Goal: Transaction & Acquisition: Purchase product/service

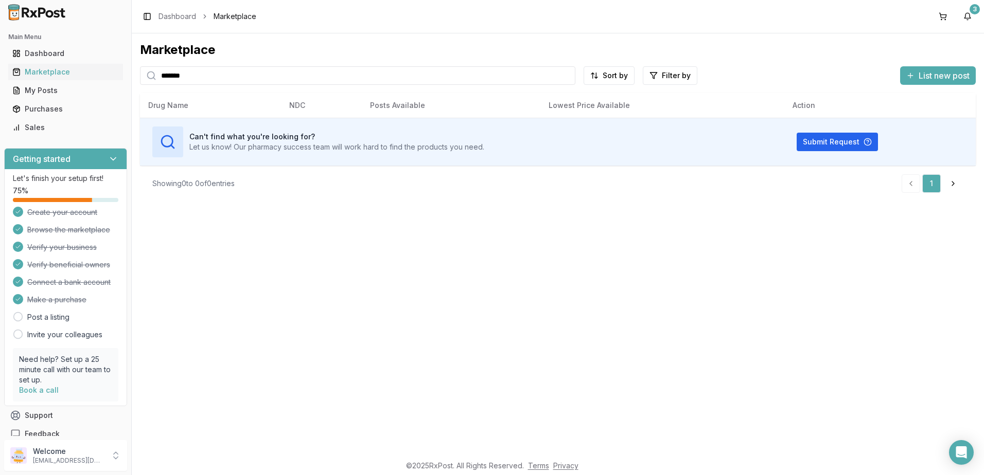
click at [330, 79] on input "*******" at bounding box center [357, 75] width 435 height 19
type input "*******"
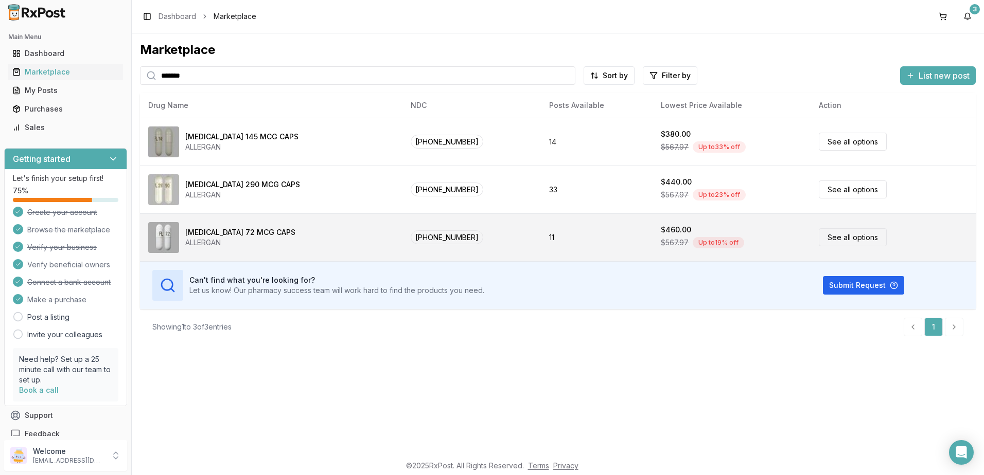
click at [831, 238] on link "See all options" at bounding box center [852, 237] width 68 height 18
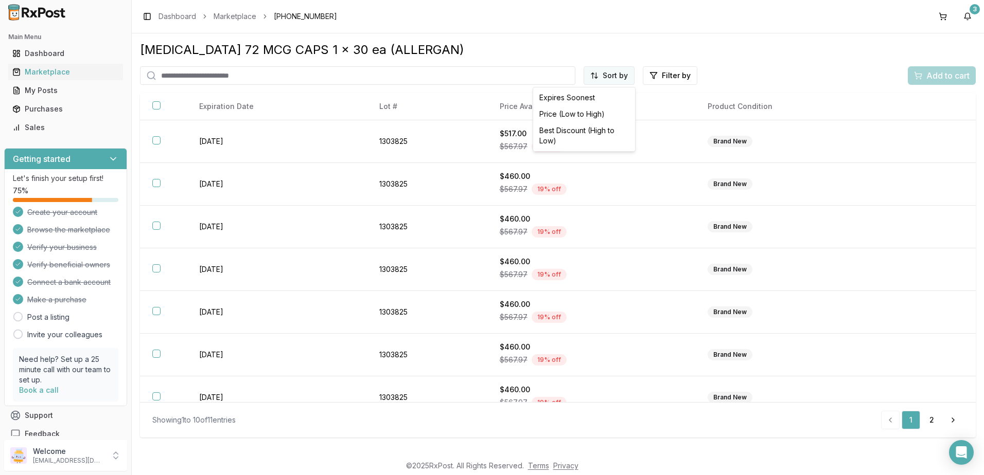
click at [619, 76] on html "Main Menu Dashboard Marketplace My Posts Purchases Sales Getting started Let's …" at bounding box center [492, 237] width 984 height 475
click at [589, 116] on div "Price (Low to High)" at bounding box center [584, 114] width 98 height 16
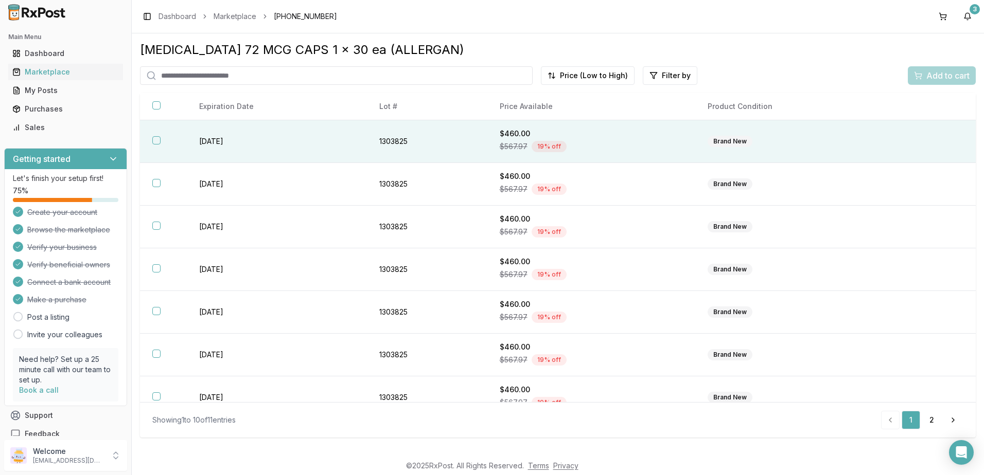
click at [313, 147] on td "[DATE]" at bounding box center [277, 141] width 180 height 43
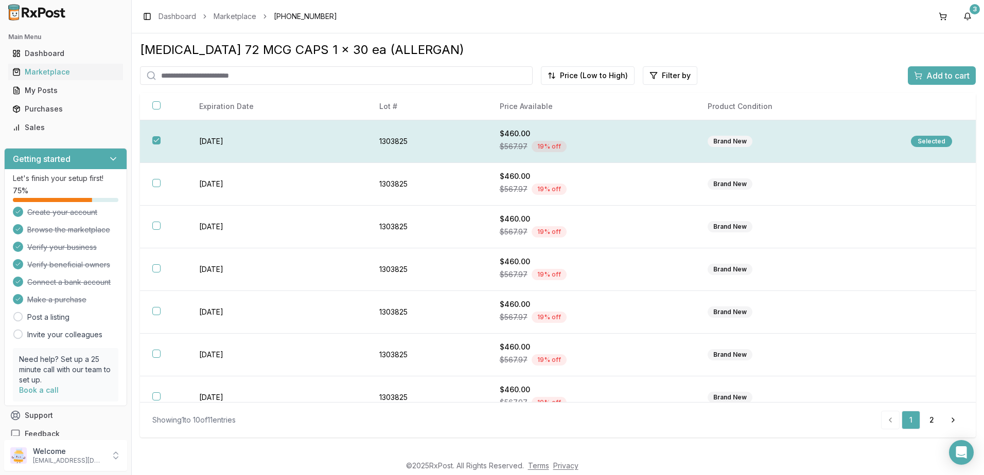
click at [918, 144] on div "Selected" at bounding box center [931, 141] width 41 height 11
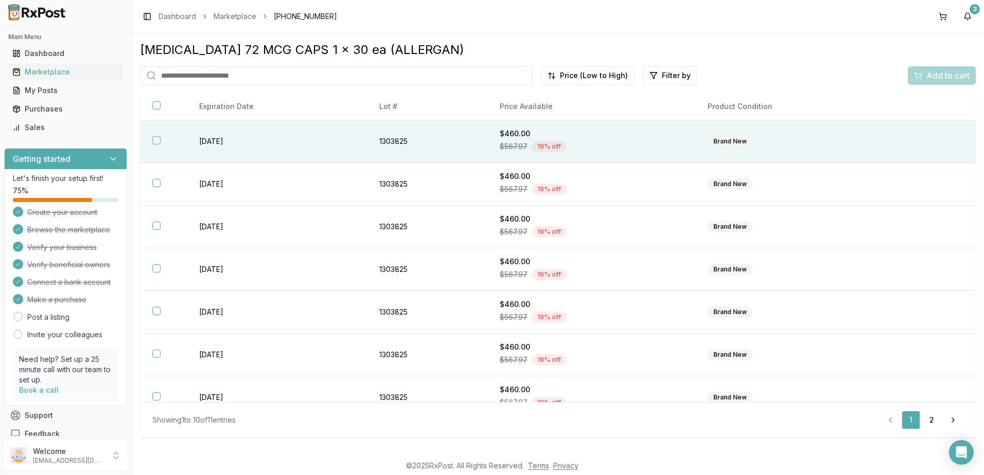
click at [160, 144] on th at bounding box center [163, 141] width 47 height 43
click at [934, 74] on span "Add to cart" at bounding box center [947, 75] width 43 height 12
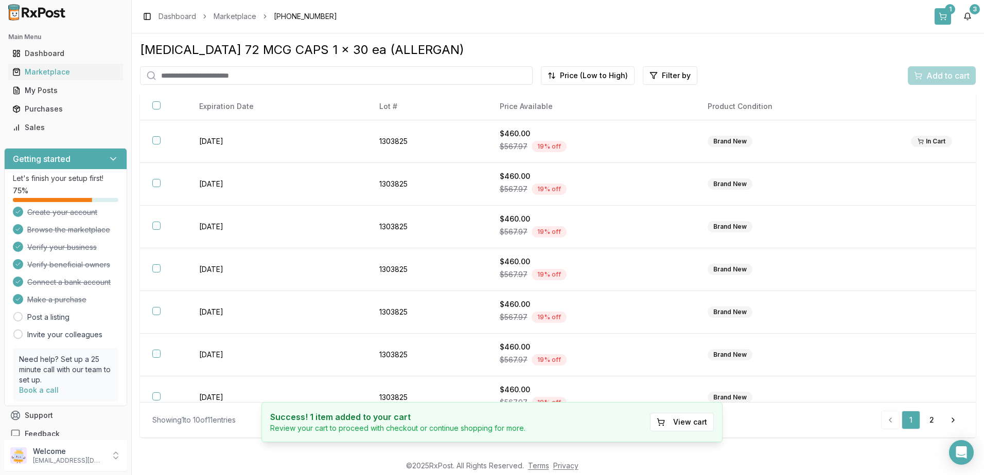
click at [940, 12] on button "1" at bounding box center [942, 16] width 16 height 16
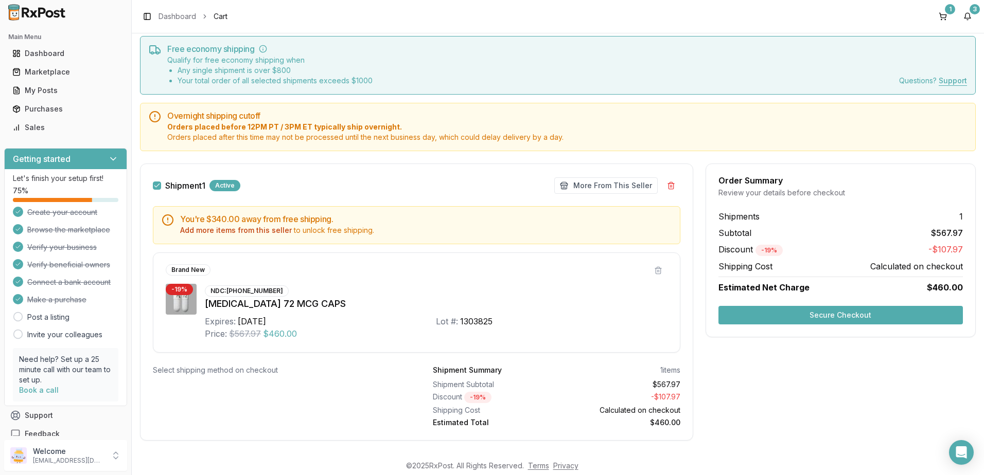
scroll to position [45, 0]
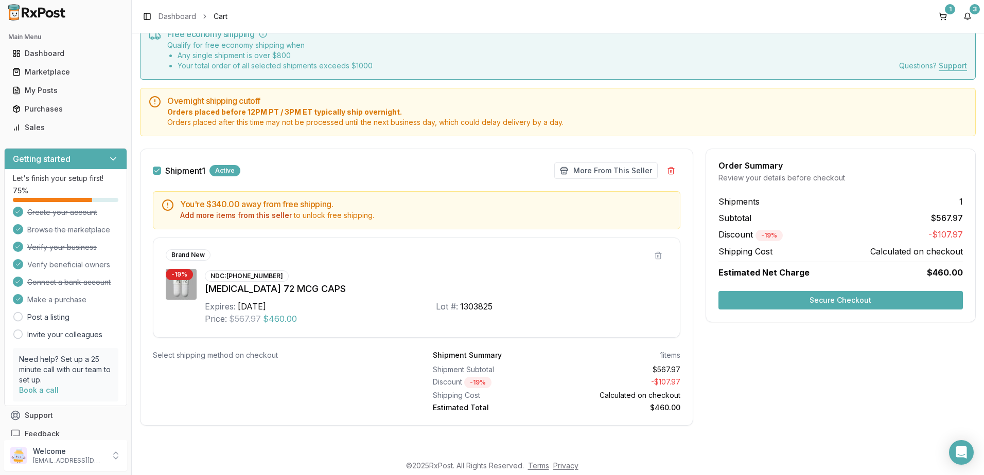
click at [762, 295] on button "Secure Checkout" at bounding box center [840, 300] width 244 height 19
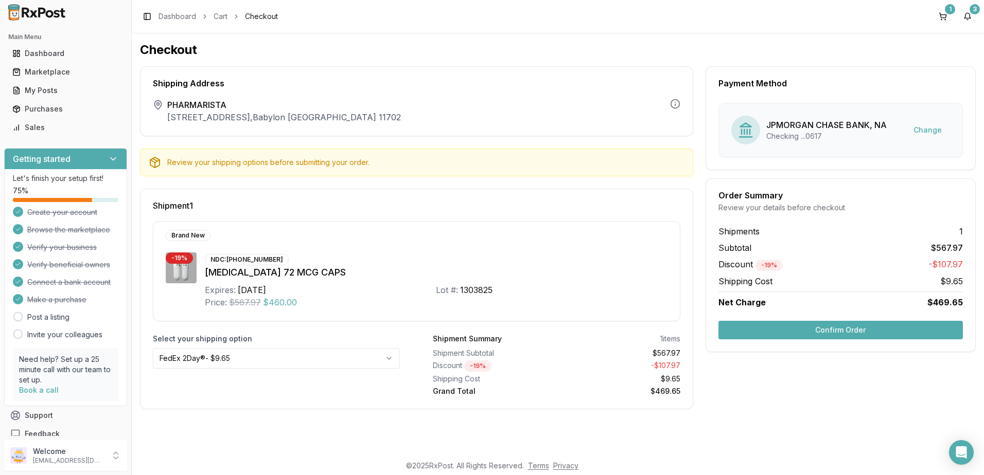
click at [388, 362] on html "Main Menu Dashboard Marketplace My Posts Purchases Sales Getting started Let's …" at bounding box center [492, 237] width 984 height 475
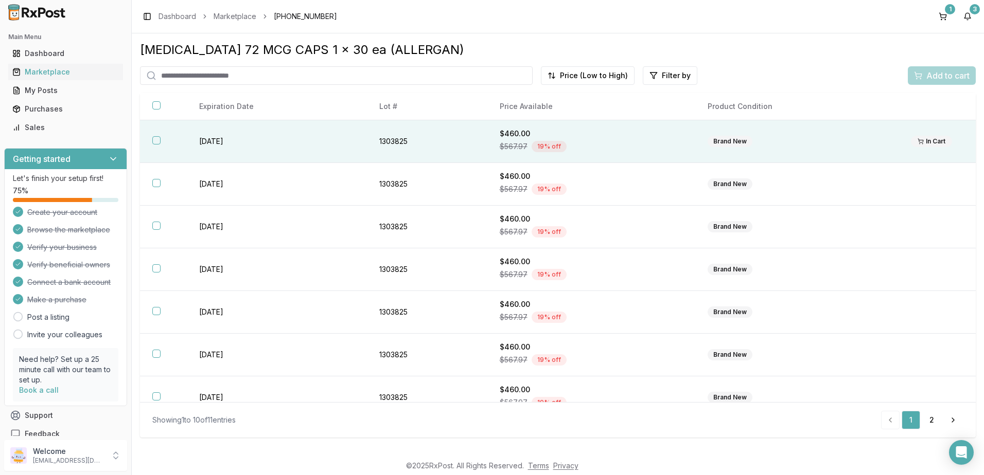
click at [346, 144] on td "[DATE]" at bounding box center [277, 141] width 180 height 43
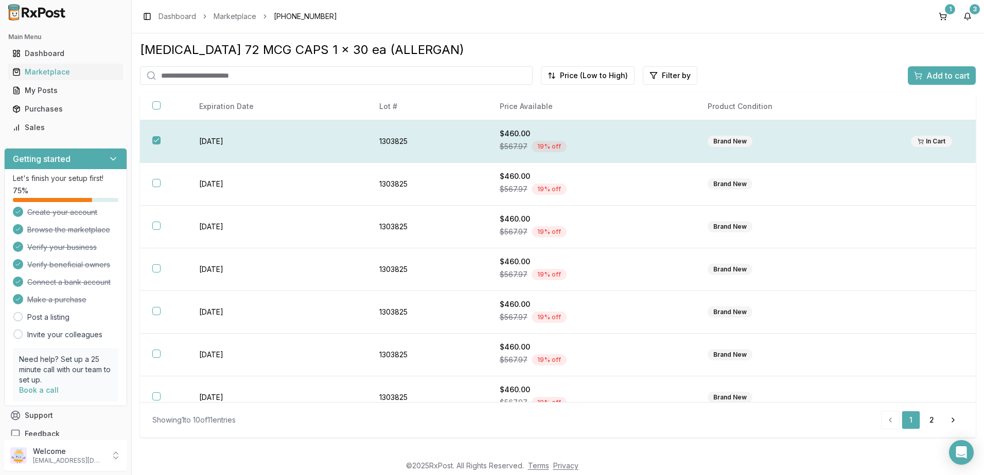
click at [232, 145] on td "[DATE]" at bounding box center [277, 141] width 180 height 43
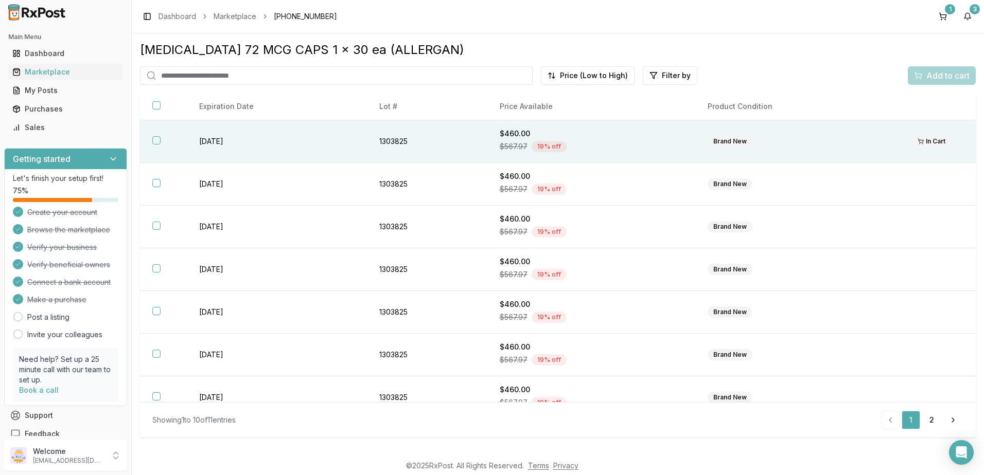
click at [232, 145] on td "[DATE]" at bounding box center [277, 141] width 180 height 43
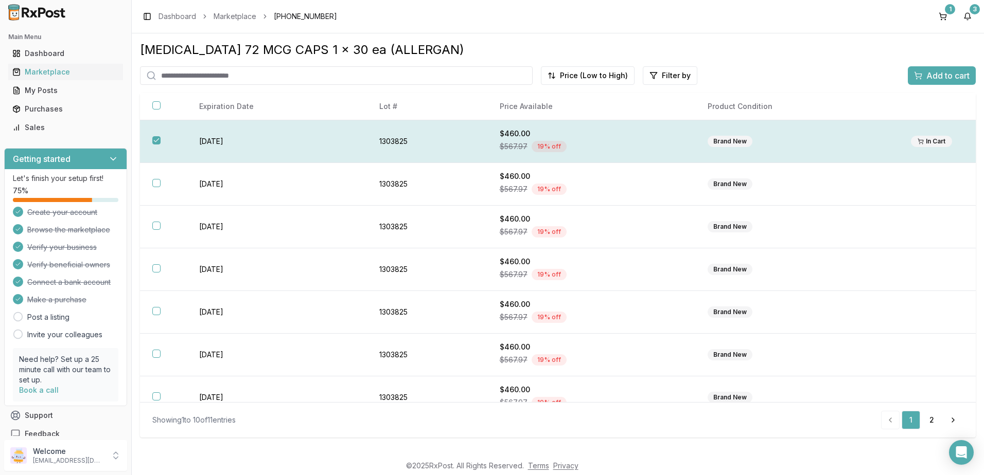
drag, startPoint x: 232, startPoint y: 145, endPoint x: 426, endPoint y: 145, distance: 193.9
click at [426, 145] on td "1303825" at bounding box center [427, 141] width 120 height 43
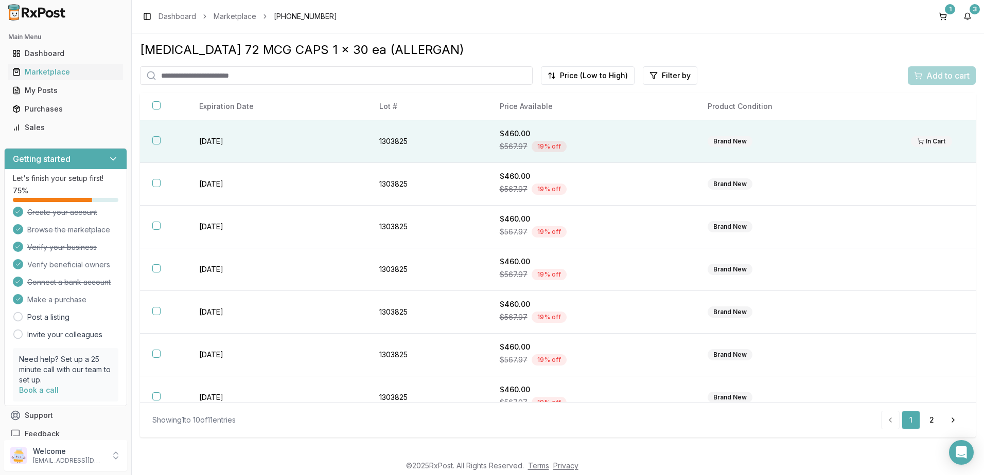
click at [160, 139] on th at bounding box center [163, 141] width 47 height 43
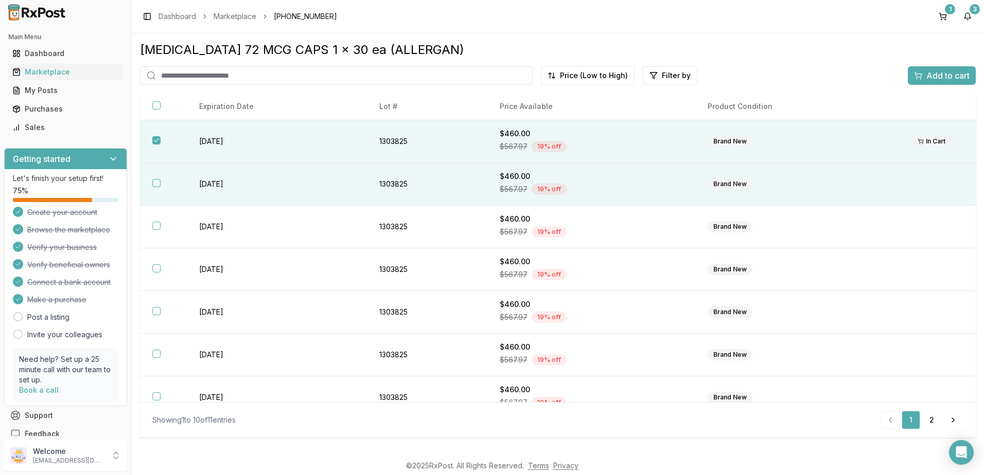
click at [594, 191] on div "$567.97 19 % off" at bounding box center [591, 189] width 183 height 15
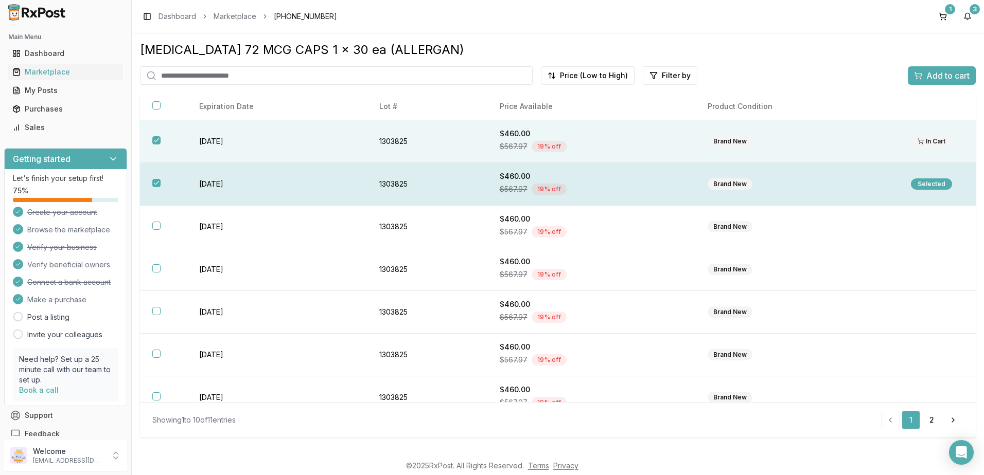
click at [936, 183] on div "Selected" at bounding box center [931, 184] width 41 height 11
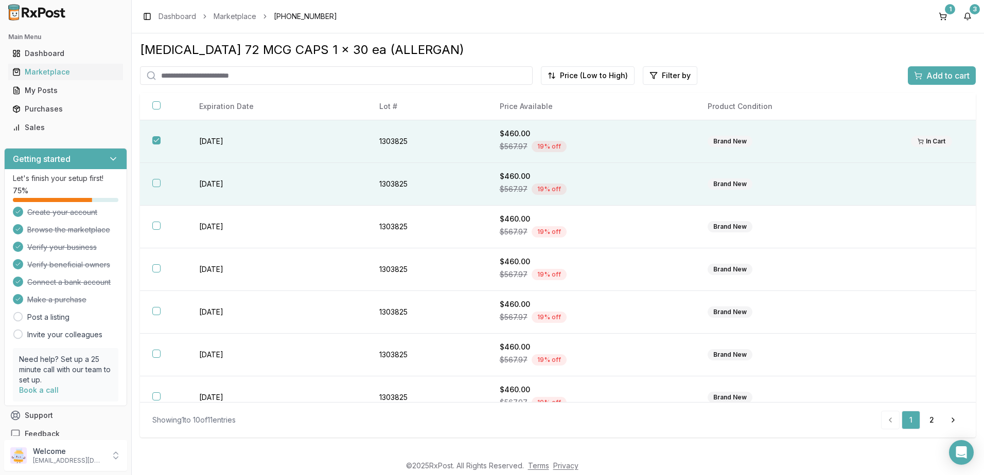
click at [485, 183] on td "1303825" at bounding box center [427, 184] width 120 height 43
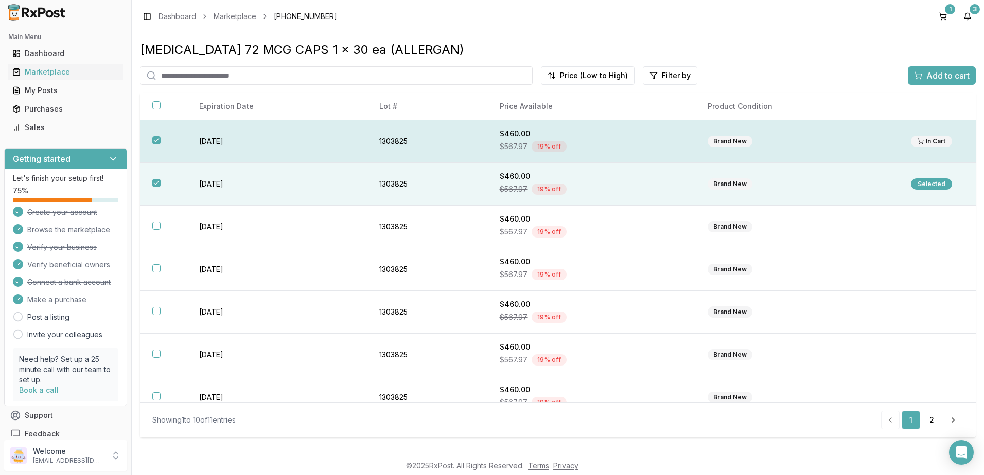
click at [152, 143] on th at bounding box center [163, 141] width 47 height 43
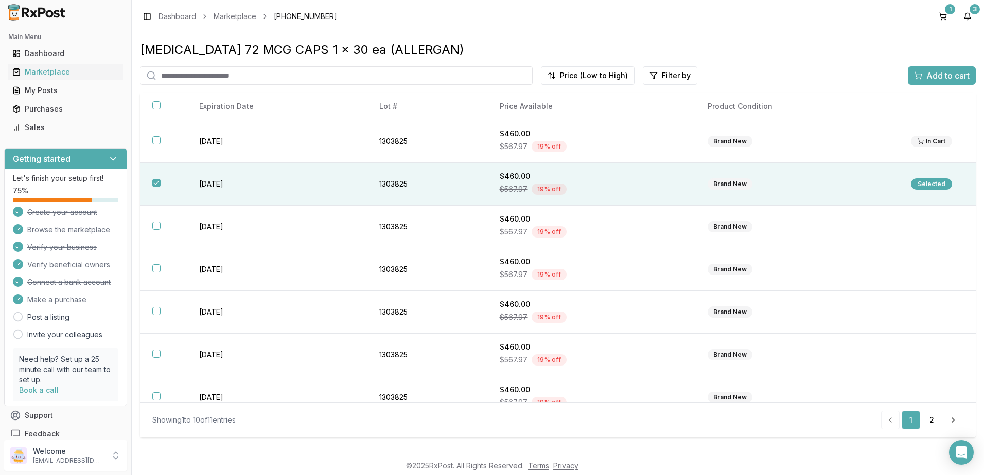
click at [917, 72] on div "Add to cart" at bounding box center [942, 75] width 56 height 12
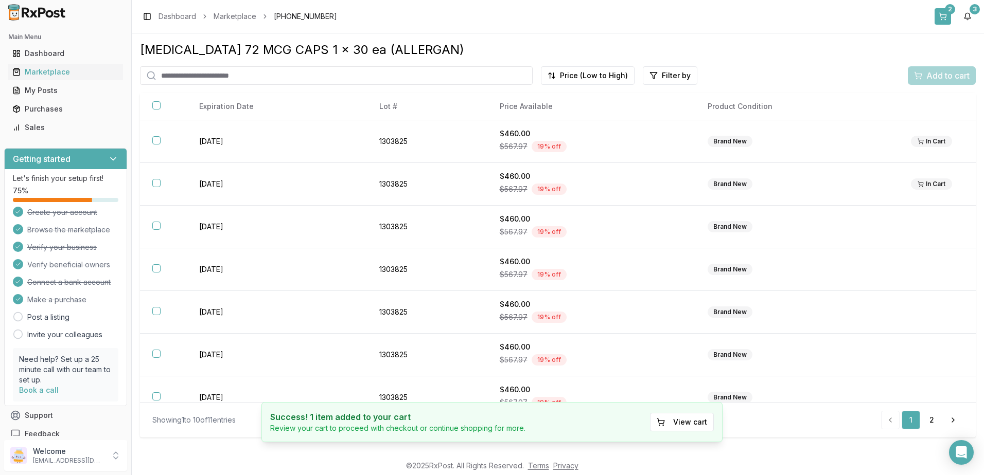
click at [942, 13] on button "2" at bounding box center [942, 16] width 16 height 16
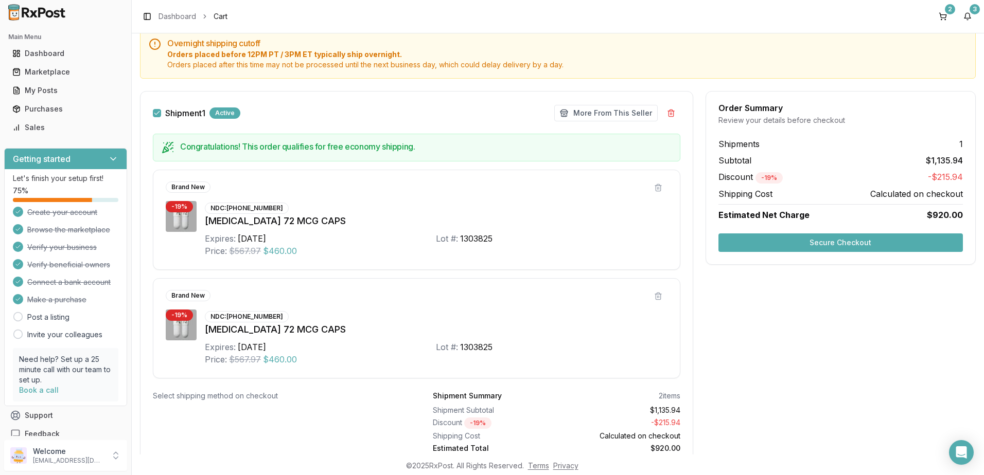
scroll to position [144, 0]
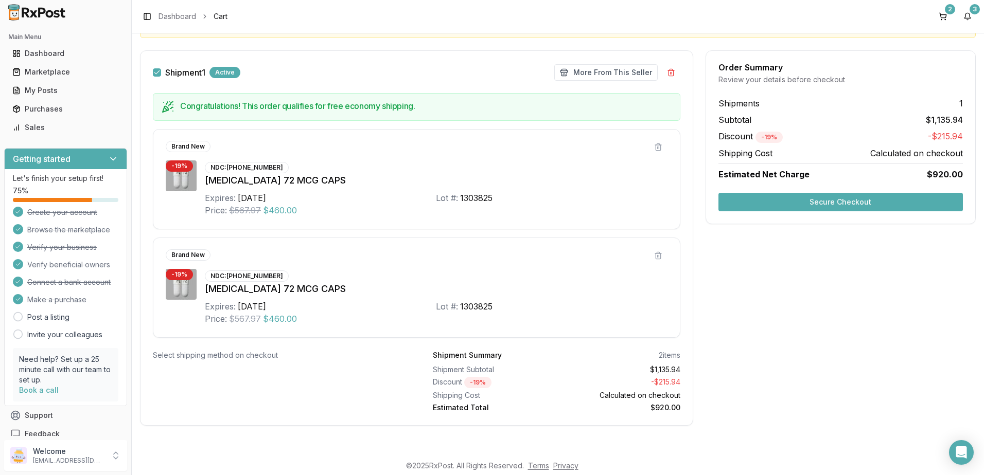
click at [755, 206] on button "Secure Checkout" at bounding box center [840, 202] width 244 height 19
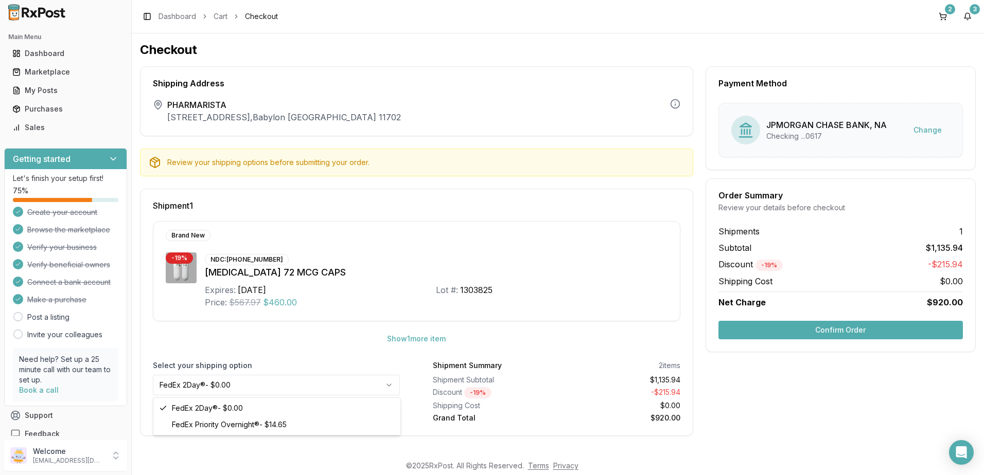
click at [359, 385] on html "Main Menu Dashboard Marketplace My Posts Purchases Sales Getting started Let's …" at bounding box center [492, 237] width 984 height 475
click at [419, 340] on html "Main Menu Dashboard Marketplace My Posts Purchases Sales Getting started Let's …" at bounding box center [492, 237] width 984 height 475
click at [940, 16] on button "2" at bounding box center [942, 16] width 16 height 16
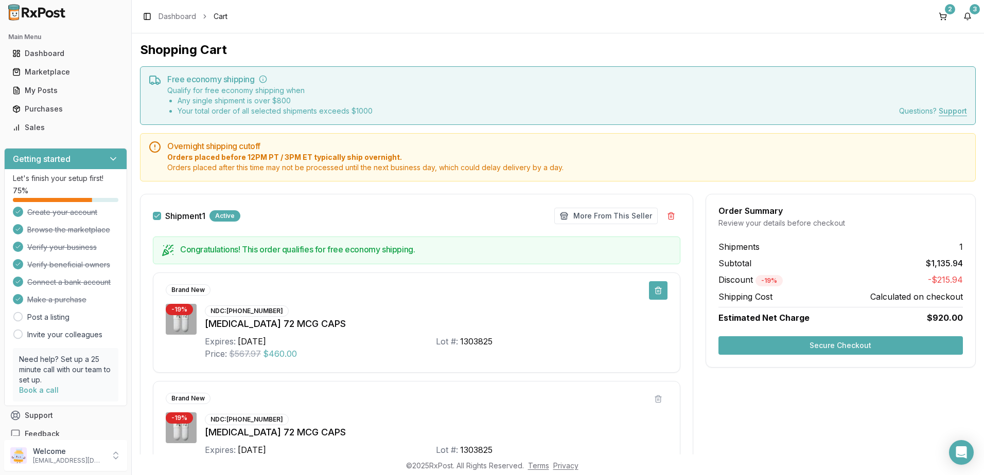
click at [656, 290] on button at bounding box center [658, 290] width 19 height 19
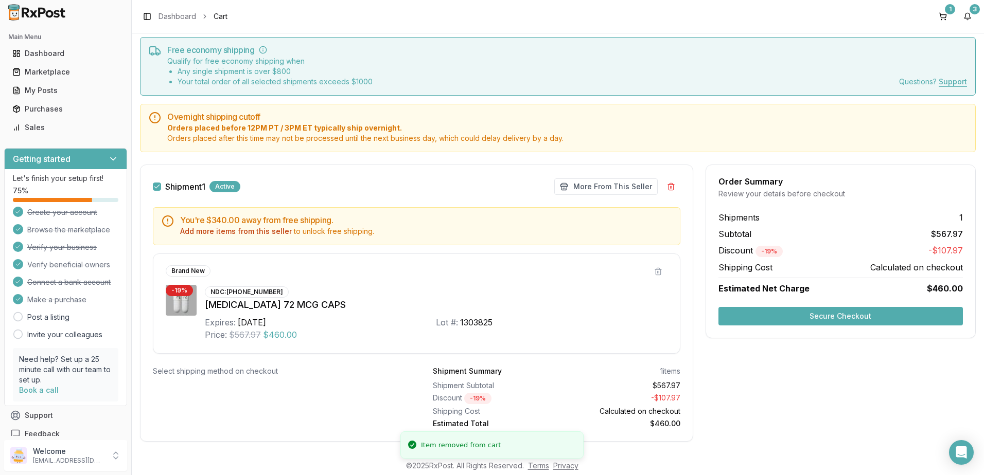
scroll to position [45, 0]
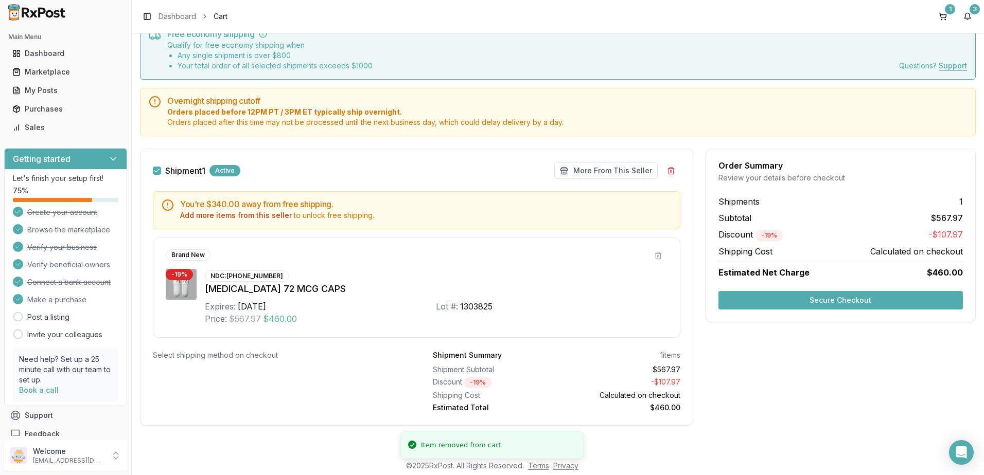
click at [788, 296] on button "Secure Checkout" at bounding box center [840, 300] width 244 height 19
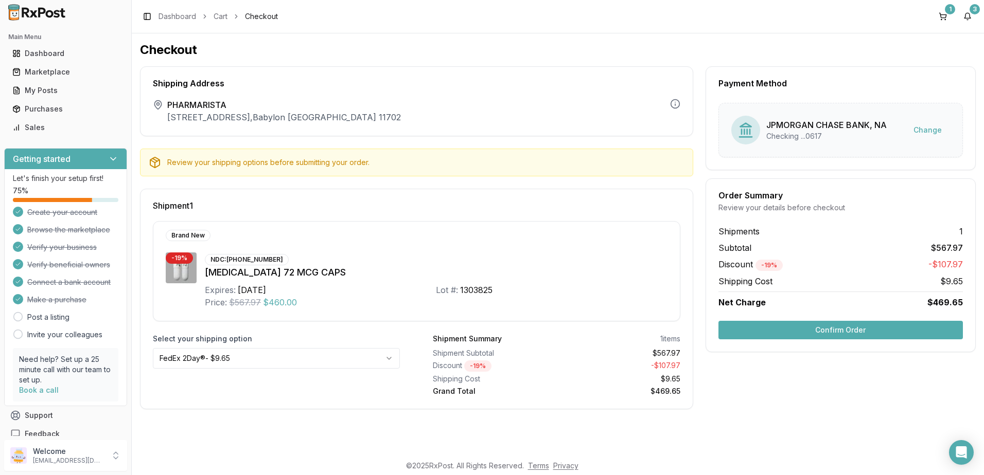
click at [298, 361] on html "Main Menu Dashboard Marketplace My Posts Purchases Sales Getting started Let's …" at bounding box center [492, 237] width 984 height 475
click at [422, 277] on div "[MEDICAL_DATA] 72 MCG CAPS" at bounding box center [436, 272] width 462 height 14
click at [574, 257] on div "NDC: [PHONE_NUMBER] [MEDICAL_DATA] 72 MCG CAPS Expires: [DATE] Lot #: 1303825 P…" at bounding box center [436, 281] width 462 height 56
click at [791, 331] on button "Confirm Order" at bounding box center [840, 330] width 244 height 19
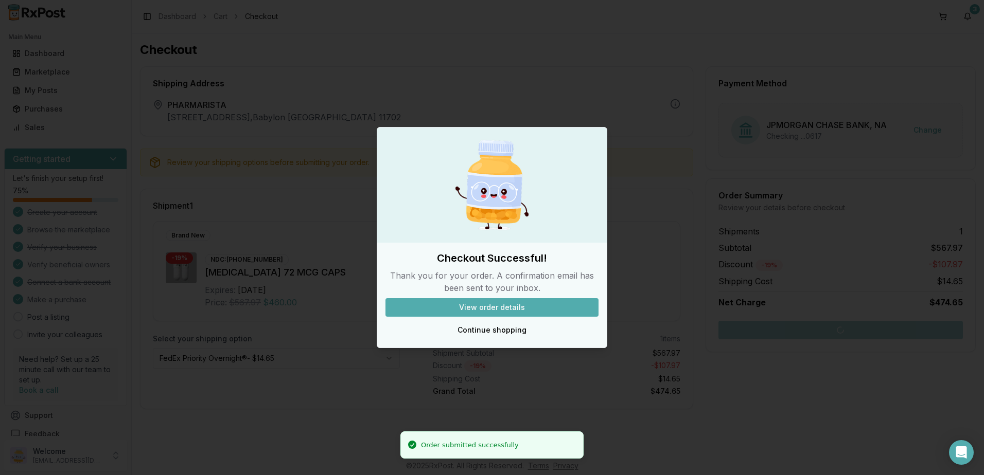
click at [504, 309] on button "View order details" at bounding box center [491, 307] width 213 height 19
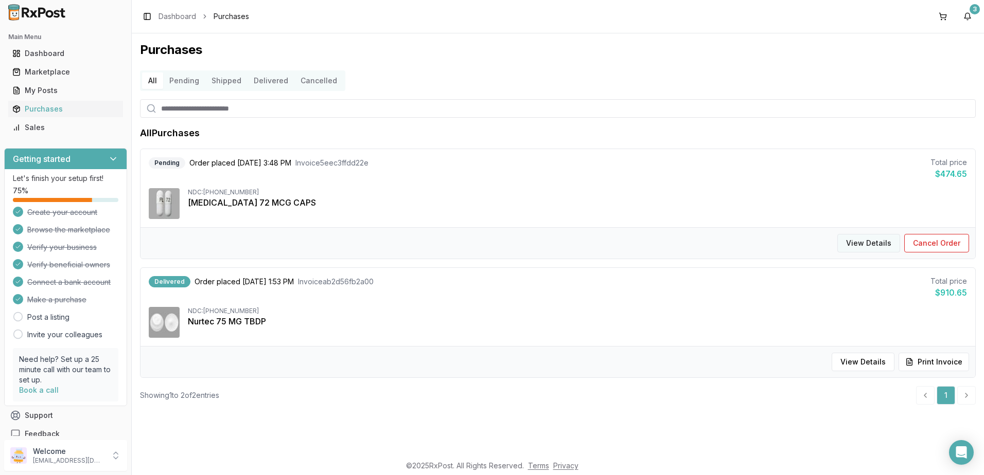
click at [870, 242] on button "View Details" at bounding box center [868, 243] width 63 height 19
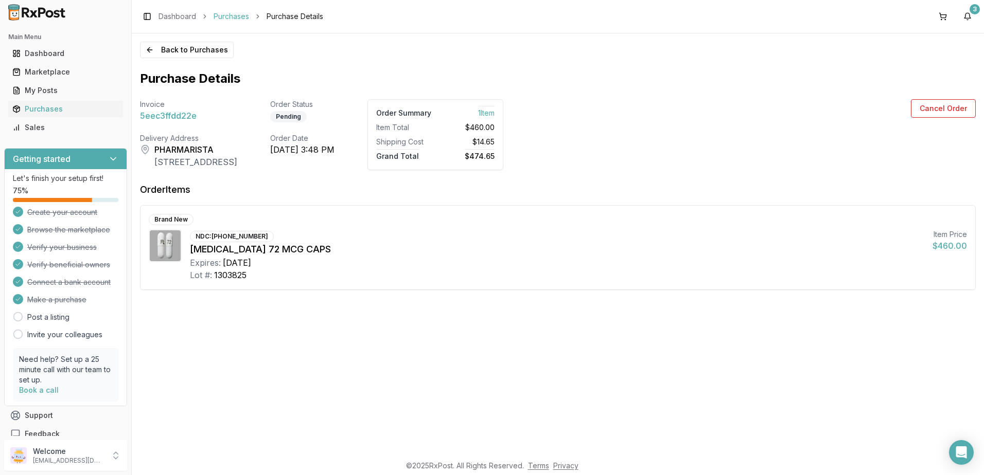
click at [242, 16] on link "Purchases" at bounding box center [230, 16] width 35 height 10
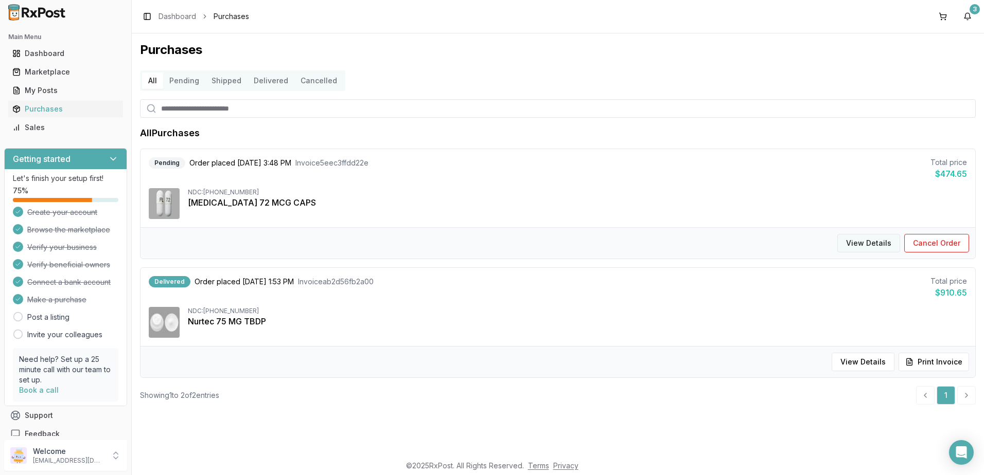
click at [877, 242] on button "View Details" at bounding box center [868, 243] width 63 height 19
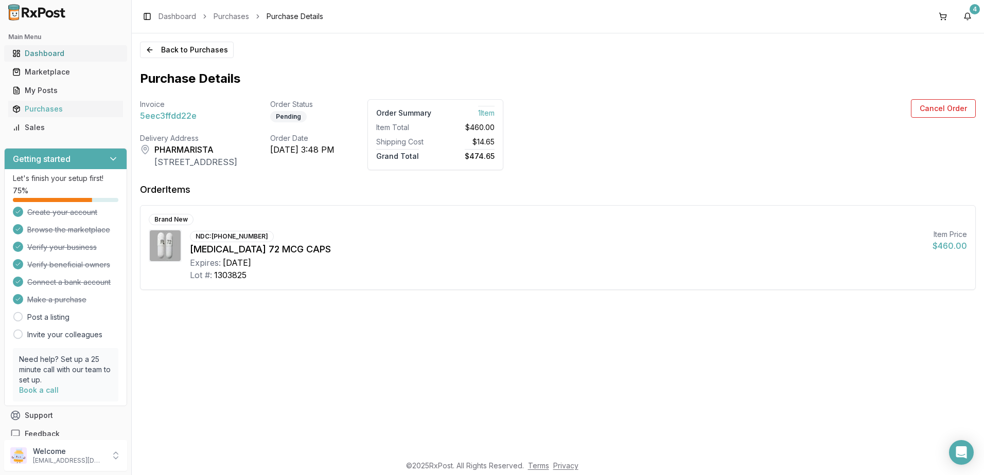
click at [44, 57] on div "Dashboard" at bounding box center [65, 53] width 106 height 10
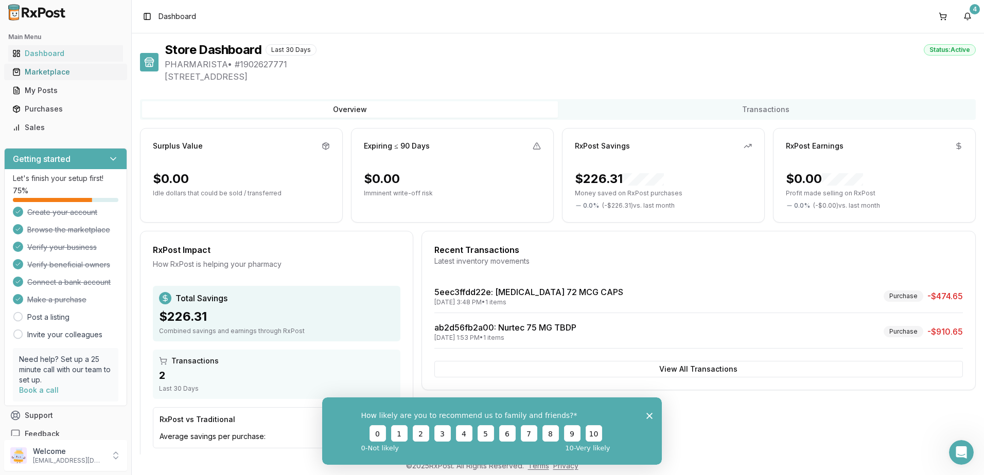
click at [42, 73] on div "Marketplace" at bounding box center [65, 72] width 106 height 10
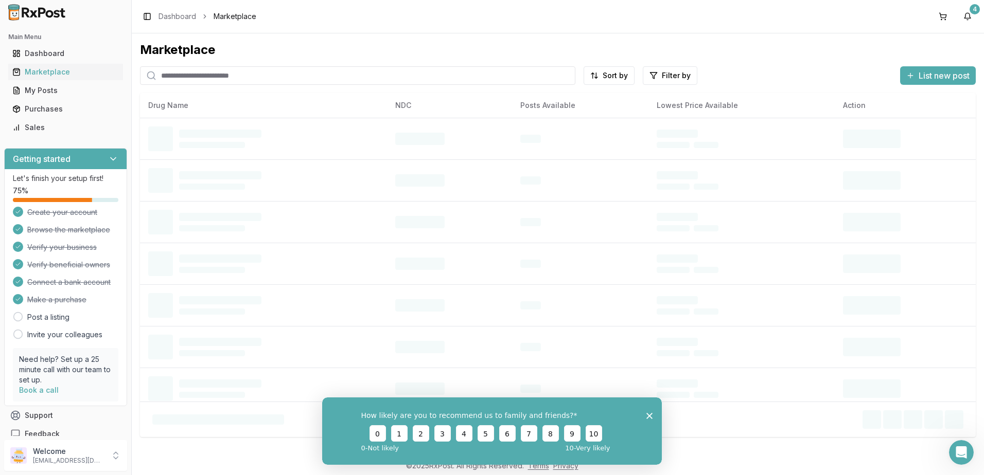
click at [205, 80] on input "search" at bounding box center [357, 75] width 435 height 19
type input "*"
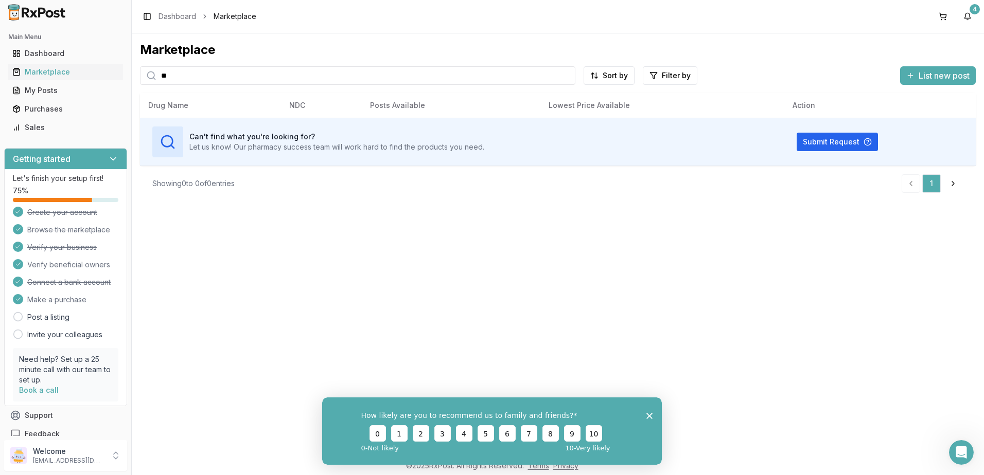
type input "*"
type input "*********"
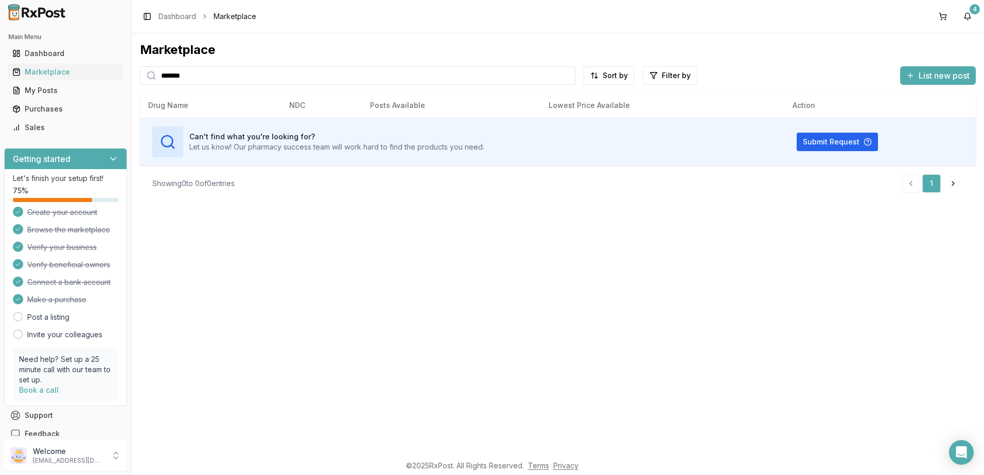
click at [231, 75] on input "*******" at bounding box center [357, 75] width 435 height 19
click at [231, 75] on input "*********" at bounding box center [357, 75] width 435 height 19
type input "*"
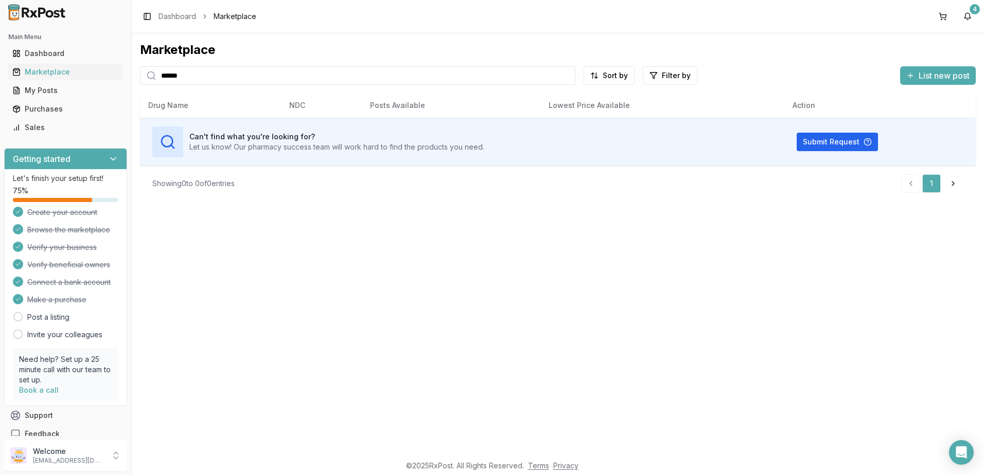
type input "******"
click at [202, 67] on input "*******" at bounding box center [357, 75] width 435 height 19
type input "**********"
